Goal: Transaction & Acquisition: Book appointment/travel/reservation

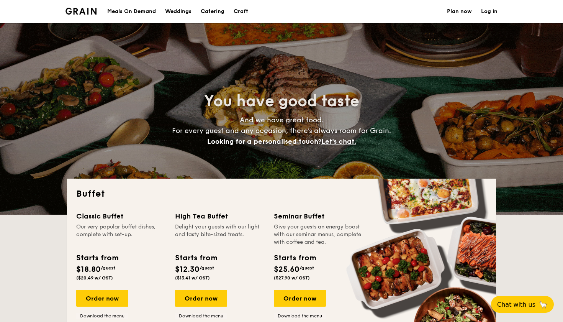
select select
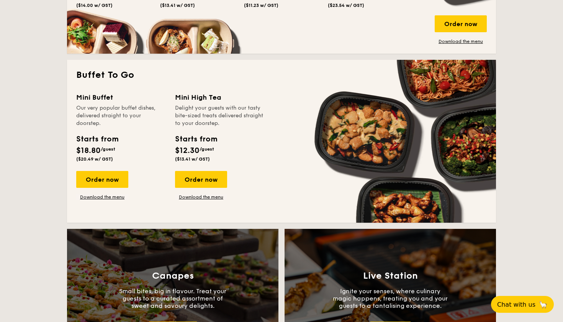
scroll to position [472, 0]
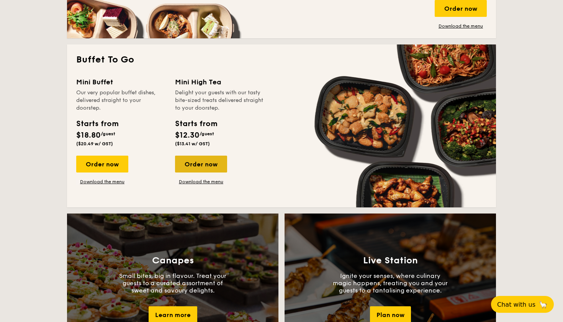
click at [202, 161] on div "Order now" at bounding box center [201, 163] width 52 height 17
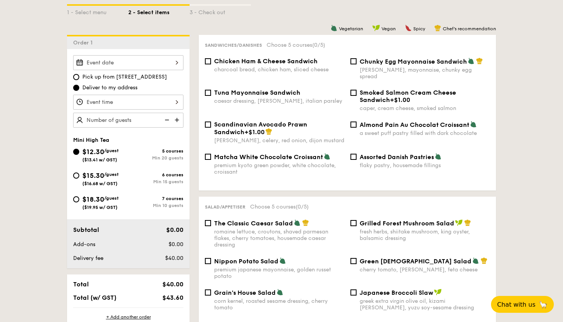
scroll to position [182, 0]
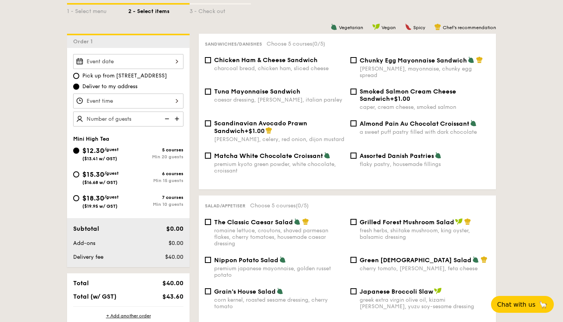
click at [167, 60] on div "2025 Sep [DATE] Tue Wed Thu Fri Sat Sun 1 2 3 4 5 6 7 8 9 10 11 12 13 14 15 16 …" at bounding box center [128, 61] width 110 height 15
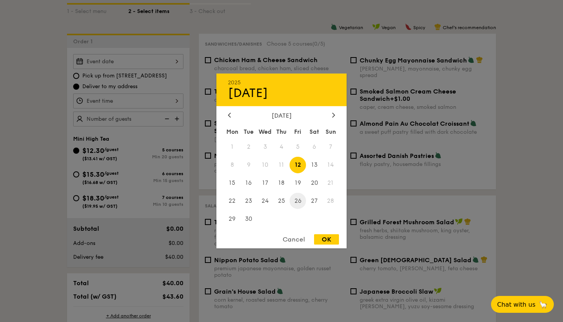
click at [298, 199] on span "26" at bounding box center [298, 200] width 16 height 16
click at [323, 237] on div "OK" at bounding box center [326, 239] width 25 height 10
type input "[DATE]"
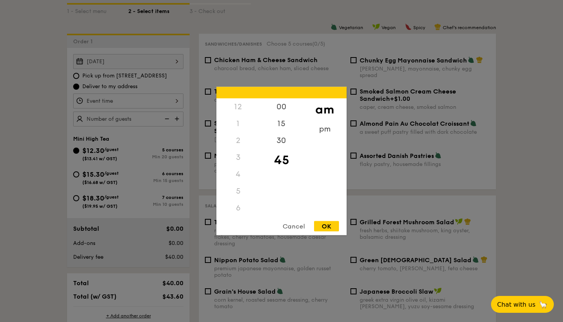
click at [165, 98] on div "12 1 2 3 4 5 6 7 8 9 10 11 00 15 30 45 am pm Cancel OK" at bounding box center [128, 100] width 110 height 15
click at [235, 153] on div "3" at bounding box center [237, 157] width 43 height 17
click at [239, 156] on div "3" at bounding box center [237, 157] width 43 height 17
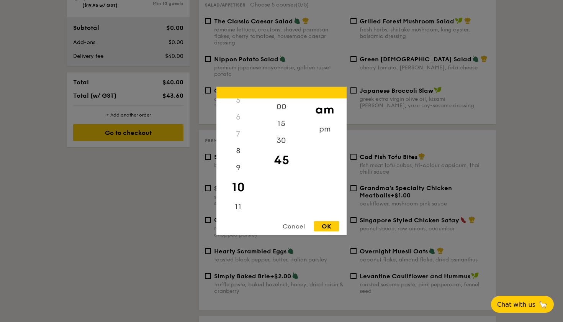
scroll to position [397, 0]
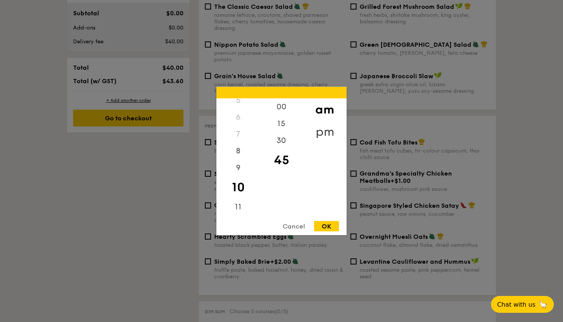
click at [331, 124] on div "pm" at bounding box center [324, 132] width 43 height 22
click at [237, 155] on div "3" at bounding box center [237, 160] width 43 height 22
click at [285, 106] on div "00" at bounding box center [281, 109] width 43 height 22
click at [326, 222] on div "OK" at bounding box center [326, 226] width 25 height 10
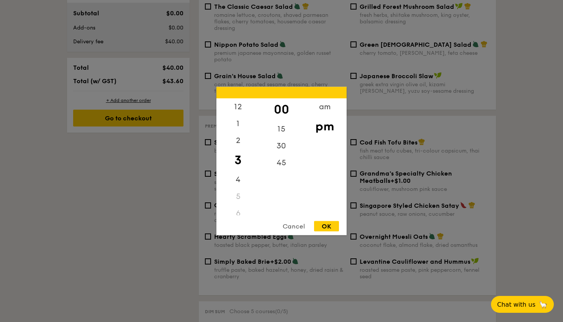
type input "3:00PM"
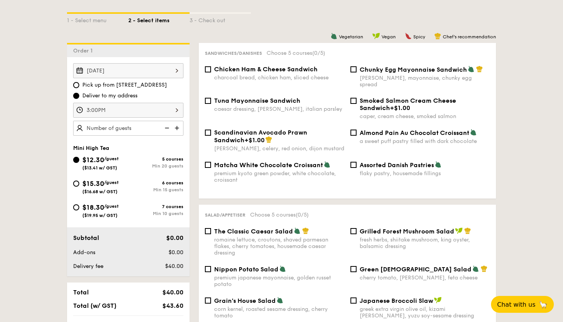
scroll to position [172, 0]
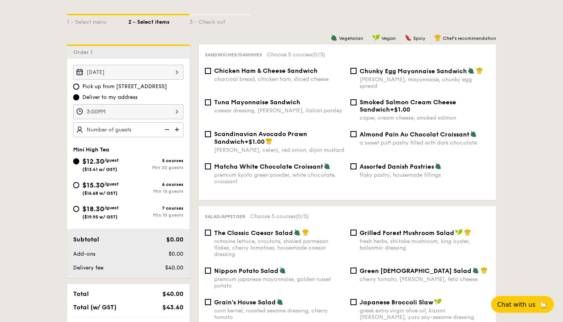
click at [178, 129] on img at bounding box center [177, 129] width 11 height 15
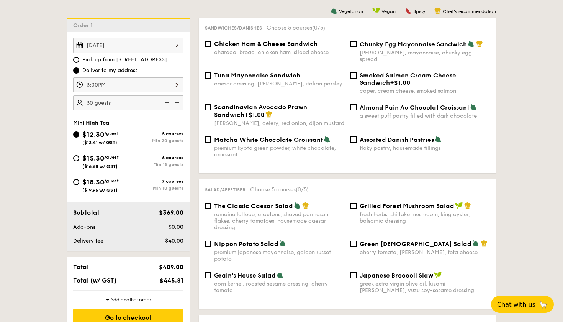
scroll to position [199, 0]
click at [165, 101] on img at bounding box center [165, 102] width 11 height 15
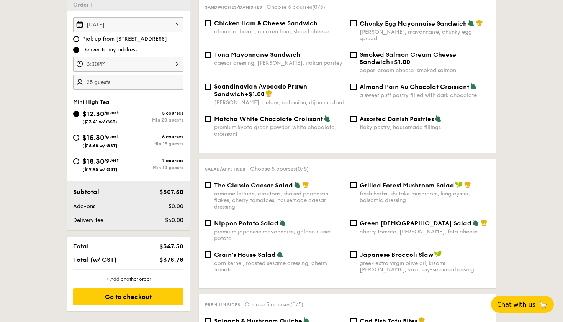
scroll to position [219, 0]
click at [166, 85] on img at bounding box center [165, 82] width 11 height 15
click at [179, 83] on img at bounding box center [177, 82] width 11 height 15
click at [167, 83] on img at bounding box center [165, 82] width 11 height 15
type input "20 guests"
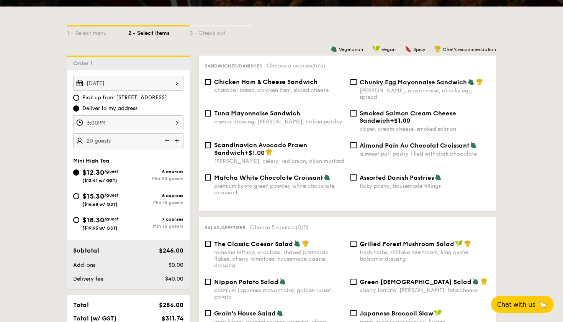
scroll to position [160, 0]
click at [210, 85] on div "Chicken Ham & Cheese Sandwich charcoal bread, chicken ham, sliced cheese" at bounding box center [275, 85] width 146 height 15
click at [208, 83] on input "Chicken Ham & Cheese Sandwich charcoal bread, chicken ham, sliced cheese" at bounding box center [208, 82] width 6 height 6
checkbox input "true"
click at [209, 240] on input "The Classic Caesar Salad romaine lettuce, croutons, shaved parmesan flakes, che…" at bounding box center [208, 243] width 6 height 6
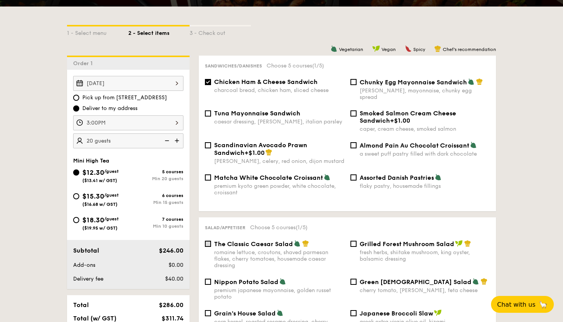
checkbox input "true"
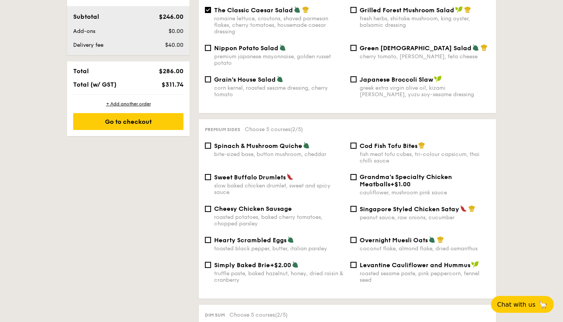
scroll to position [397, 0]
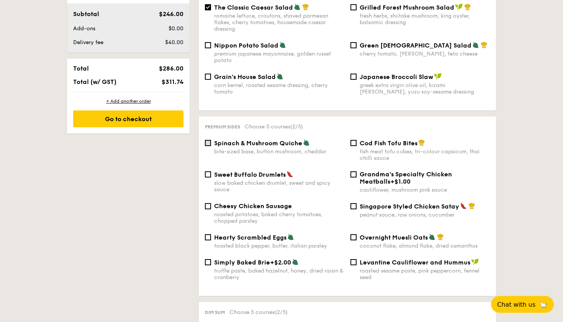
click at [209, 140] on input "Spinach & Mushroom Quiche bite-sized base, button mushroom, cheddar" at bounding box center [208, 143] width 6 height 6
checkbox input "true"
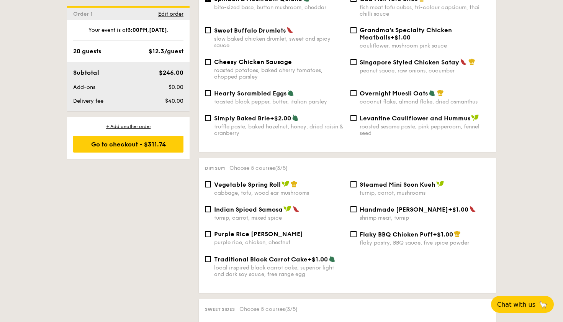
scroll to position [569, 0]
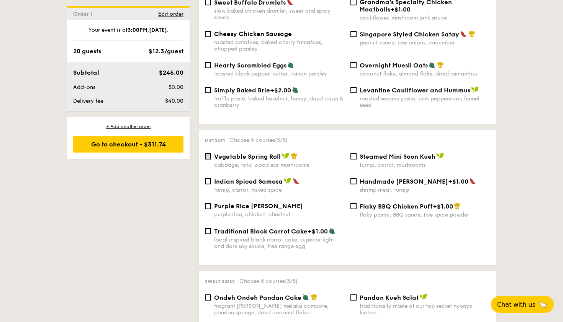
click at [208, 153] on input "Vegetable Spring Roll cabbage, tofu, wood ear mushrooms" at bounding box center [208, 156] width 6 height 6
checkbox input "true"
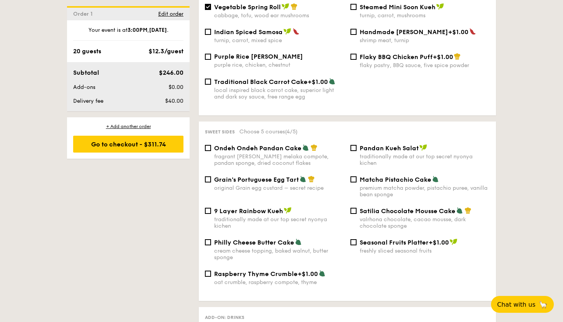
scroll to position [720, 0]
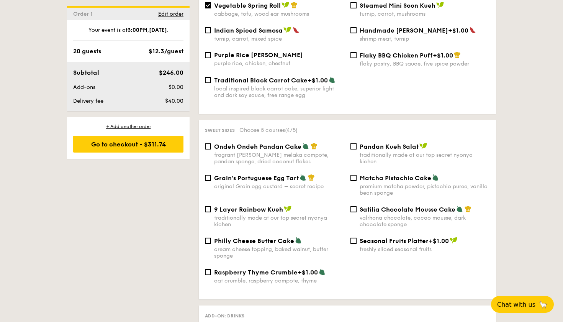
click at [357, 205] on div "Satilia Chocolate Mousse Cake valrhona chocolate, cacao mousse, dark chocolate …" at bounding box center [420, 216] width 146 height 22
click at [356, 206] on input "Satilia Chocolate Mousse Cake valrhona chocolate, cacao mousse, dark chocolate …" at bounding box center [353, 209] width 6 height 6
checkbox input "true"
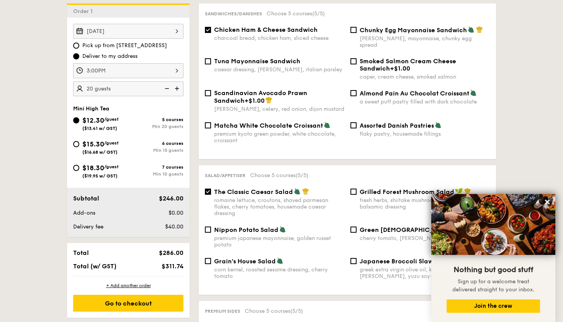
scroll to position [211, 0]
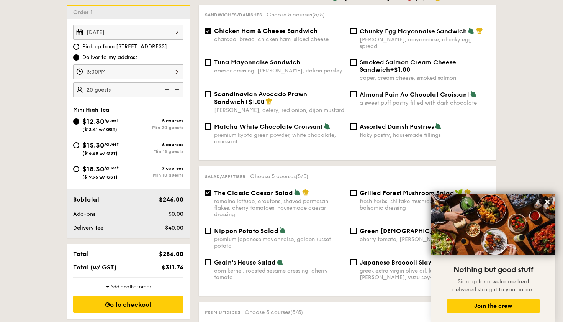
click at [175, 89] on img at bounding box center [177, 89] width 11 height 15
type input "25 guests"
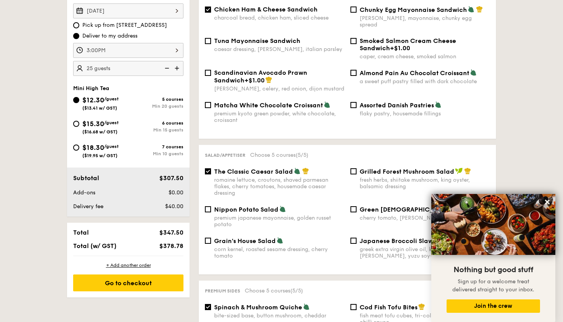
scroll to position [238, 0]
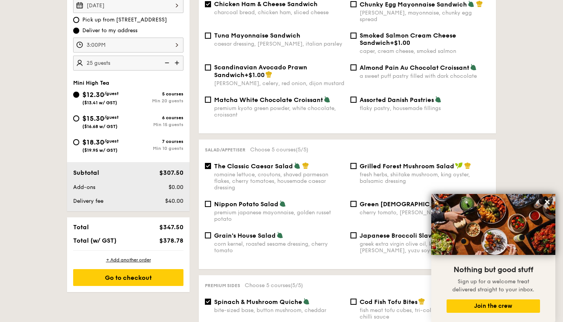
drag, startPoint x: 158, startPoint y: 238, endPoint x: 186, endPoint y: 240, distance: 28.1
click at [186, 240] on div "$378.78" at bounding box center [163, 240] width 47 height 7
copy div "$378.78"
